Goal: Information Seeking & Learning: Check status

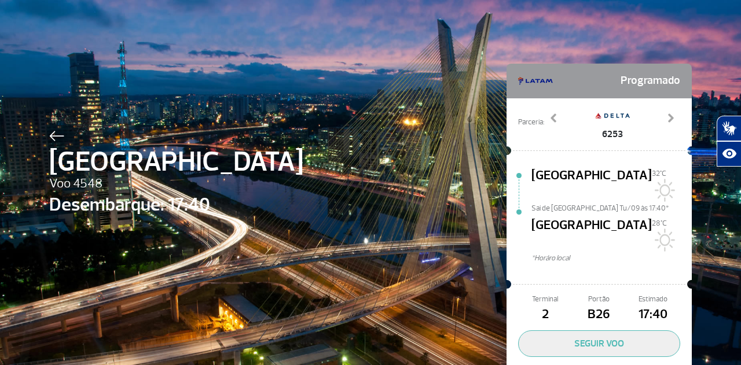
select select
click at [444, 128] on div "[GEOGRAPHIC_DATA] 4548 Desembarque: 17:40 Programado Parceria: 6096 6118 6236 6…" at bounding box center [370, 216] width 660 height 432
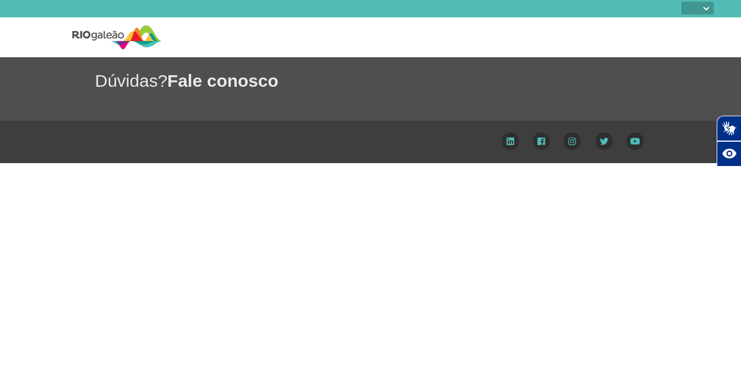
select select
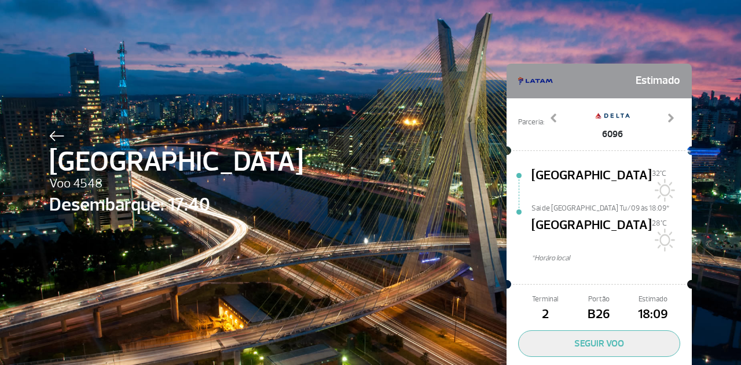
select select
